Goal: Information Seeking & Learning: Learn about a topic

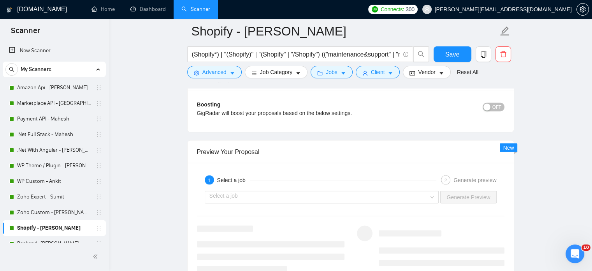
scroll to position [1324, 0]
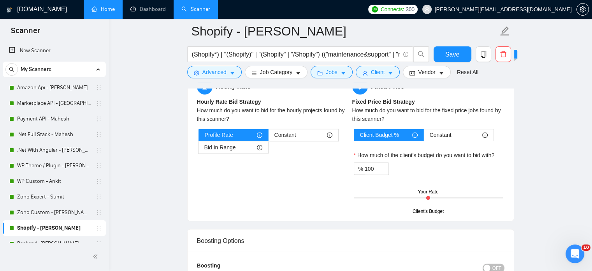
click at [97, 12] on link "Home" at bounding box center [103, 9] width 23 height 7
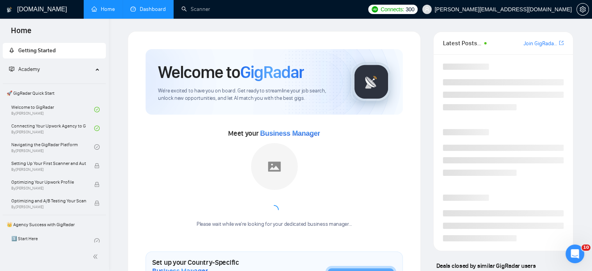
click at [159, 8] on link "Dashboard" at bounding box center [147, 9] width 35 height 7
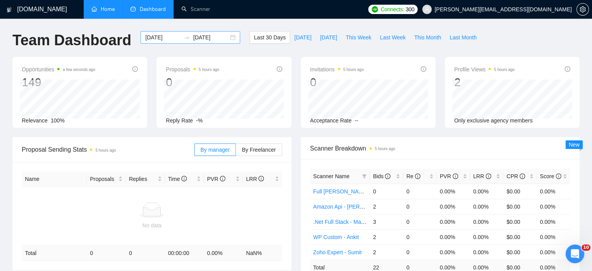
click at [226, 39] on div "[DATE] [DATE]" at bounding box center [191, 37] width 100 height 12
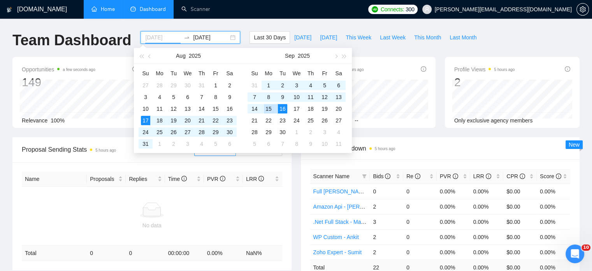
type input "[DATE]"
click at [280, 109] on div "16" at bounding box center [282, 108] width 9 height 9
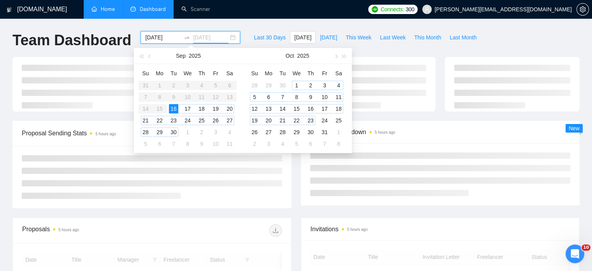
type input "[DATE]"
click at [525, 37] on div "Team Dashboard [DATE] [DATE] Last 30 Days [DATE] [DATE] This Week Last Week Thi…" at bounding box center [296, 44] width 577 height 26
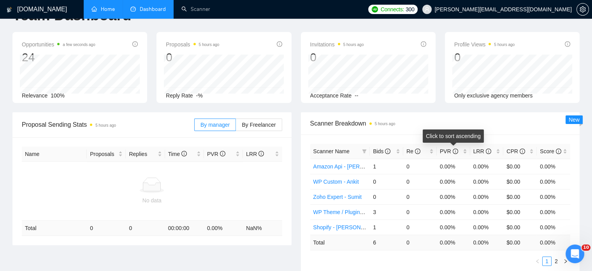
scroll to position [39, 0]
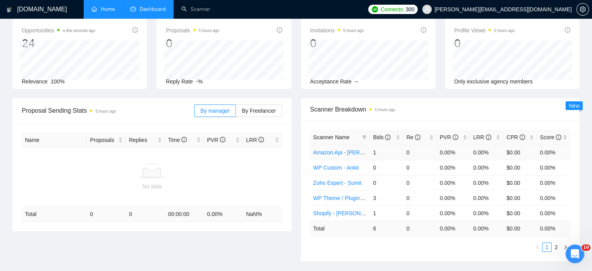
click at [341, 151] on link "Amazon Api - [PERSON_NAME]" at bounding box center [352, 152] width 79 height 6
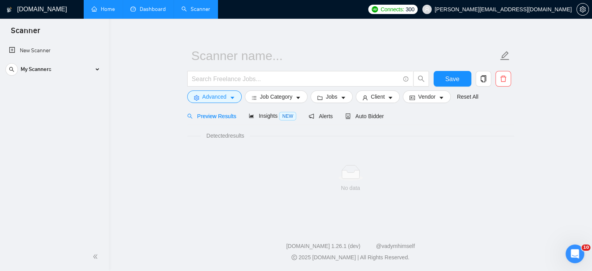
scroll to position [7, 0]
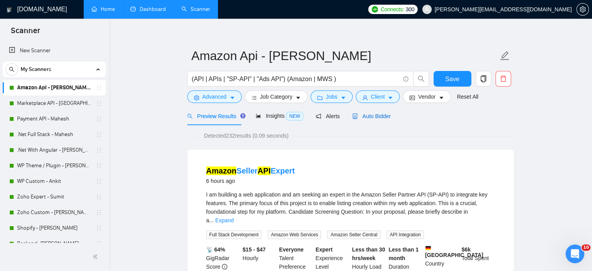
click at [372, 119] on span "Auto Bidder" at bounding box center [371, 116] width 39 height 6
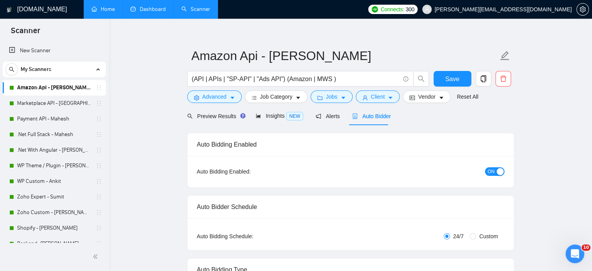
radio input "false"
radio input "true"
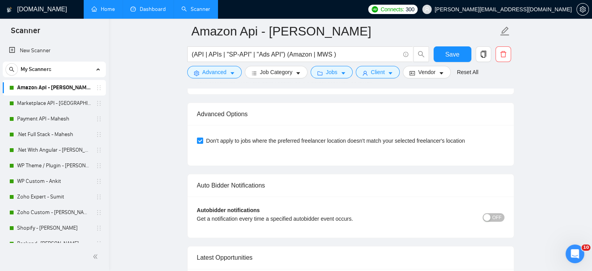
scroll to position [2032, 0]
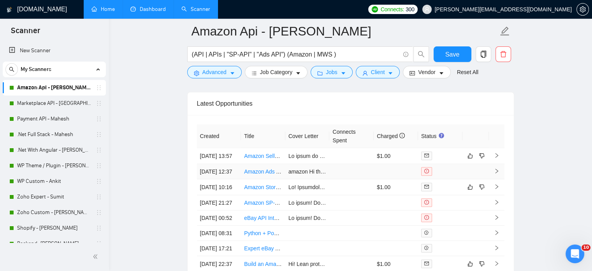
click at [265, 174] on link "Amazon Ads API Developer for SaaS App Co-Creation" at bounding box center [310, 171] width 132 height 6
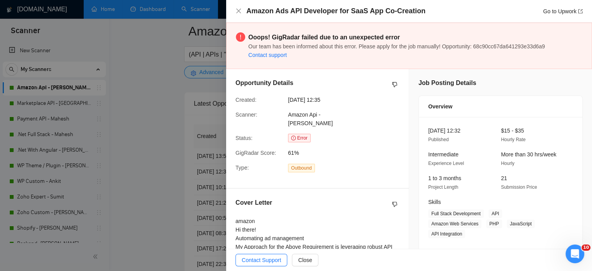
click at [235, 11] on div "Amazon Ads API Developer for SaaS App Co-Creation Go to Upwork" at bounding box center [409, 11] width 366 height 23
drag, startPoint x: 239, startPoint y: 10, endPoint x: 384, endPoint y: 170, distance: 216.4
click at [239, 11] on icon "close" at bounding box center [239, 11] width 6 height 6
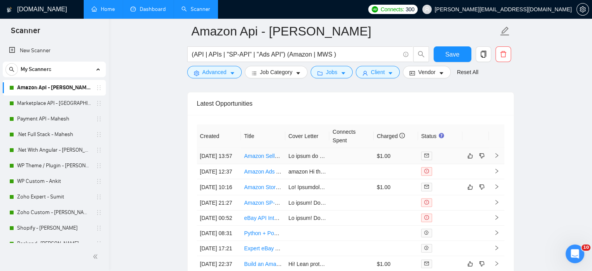
click at [496, 157] on icon "right" at bounding box center [496, 155] width 5 height 5
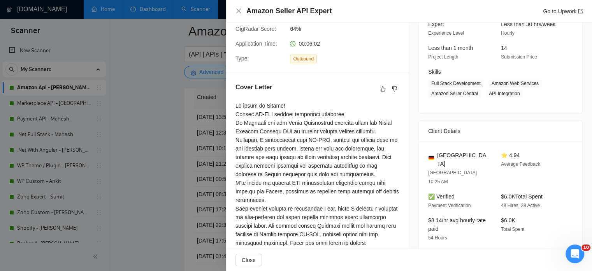
scroll to position [39, 0]
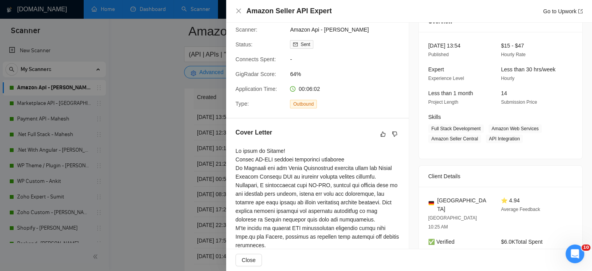
drag, startPoint x: 150, startPoint y: 111, endPoint x: 314, endPoint y: 113, distance: 163.9
click at [150, 111] on div at bounding box center [296, 135] width 592 height 271
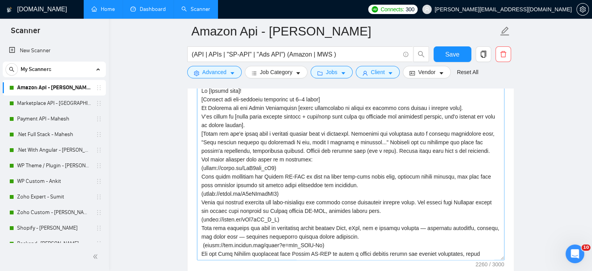
scroll to position [981, 0]
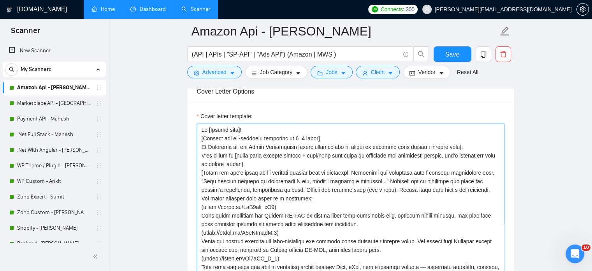
click at [243, 130] on textarea "Cover letter template:" at bounding box center [351, 210] width 308 height 175
